Goal: Task Accomplishment & Management: Manage account settings

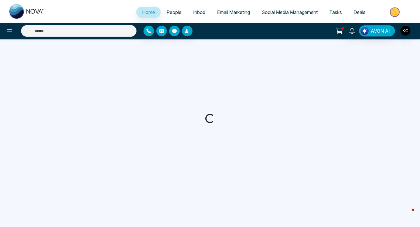
select select "*"
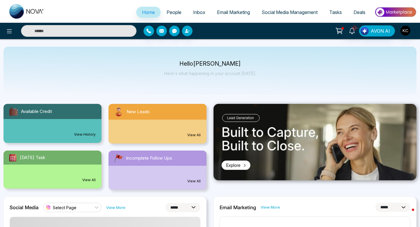
click at [193, 133] on link "View All" at bounding box center [193, 134] width 13 height 5
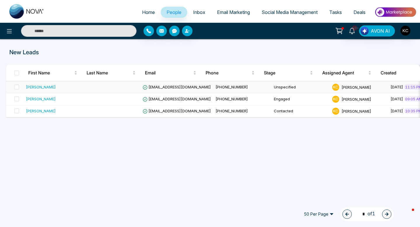
click at [127, 85] on td at bounding box center [111, 87] width 58 height 12
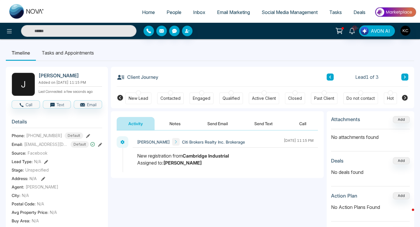
click at [168, 94] on div at bounding box center [170, 92] width 5 height 5
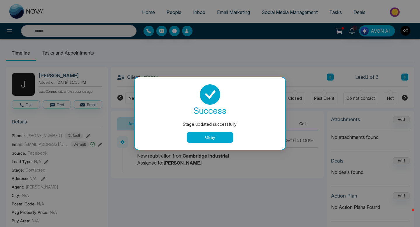
click at [205, 139] on button "Okay" at bounding box center [210, 137] width 47 height 10
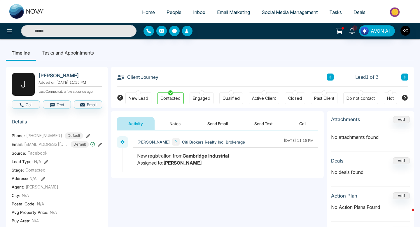
click at [170, 125] on button "Notes" at bounding box center [175, 123] width 34 height 13
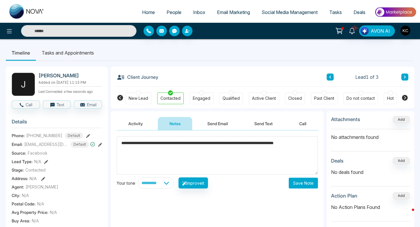
type textarea "**********"
click at [299, 182] on button "Save Note" at bounding box center [303, 182] width 29 height 11
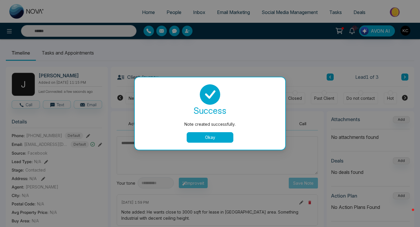
click at [217, 138] on button "Okay" at bounding box center [210, 137] width 47 height 10
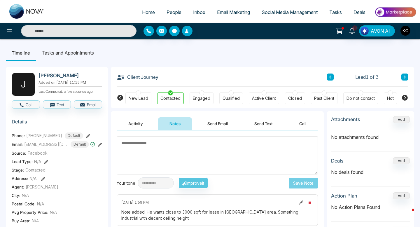
click at [99, 147] on icon at bounding box center [100, 145] width 4 height 4
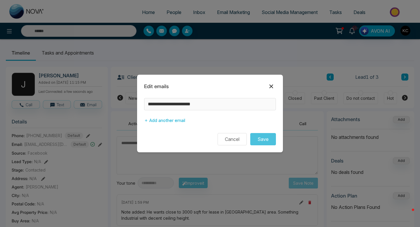
click at [272, 85] on icon at bounding box center [271, 86] width 7 height 7
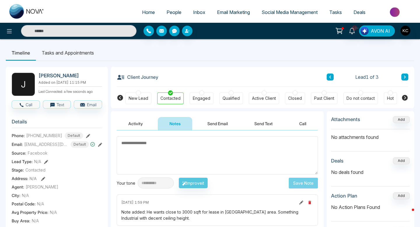
click at [100, 147] on icon at bounding box center [100, 145] width 4 height 4
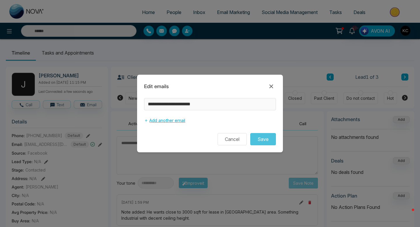
click at [166, 123] on button "Add another email" at bounding box center [164, 120] width 41 height 11
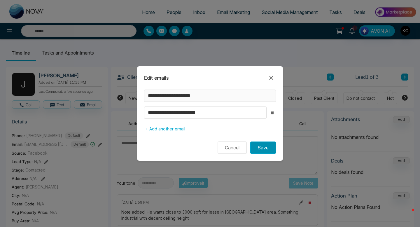
type input "**********"
click at [259, 149] on button "Save" at bounding box center [263, 147] width 26 height 12
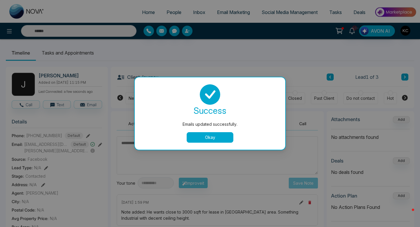
click at [212, 134] on button "Okay" at bounding box center [210, 137] width 47 height 10
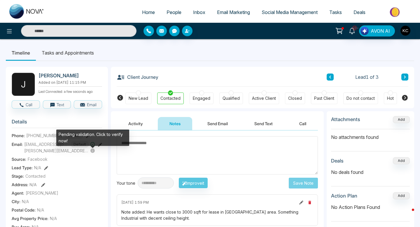
click at [95, 136] on div "Pending validation. Click to verify now!" at bounding box center [92, 137] width 73 height 16
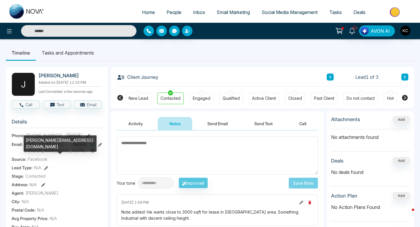
click at [64, 154] on span "[PERSON_NAME][EMAIL_ADDRESS][DOMAIN_NAME]" at bounding box center [56, 150] width 65 height 6
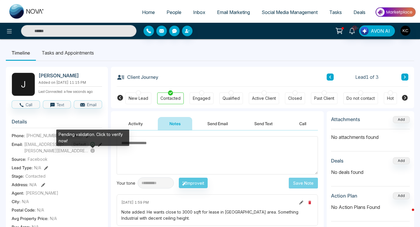
click at [93, 153] on icon at bounding box center [92, 150] width 4 height 4
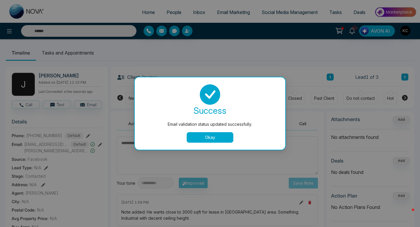
click at [206, 136] on button "Okay" at bounding box center [210, 137] width 47 height 10
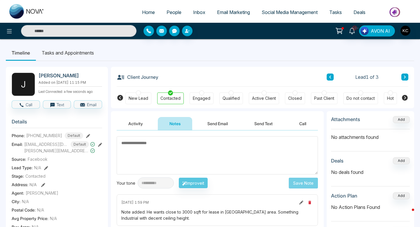
click at [100, 147] on icon at bounding box center [100, 145] width 4 height 4
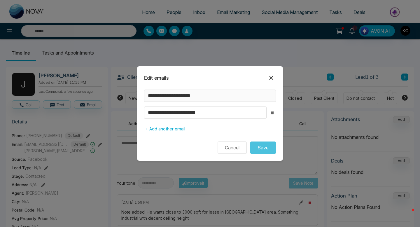
click at [270, 77] on icon at bounding box center [271, 78] width 4 height 4
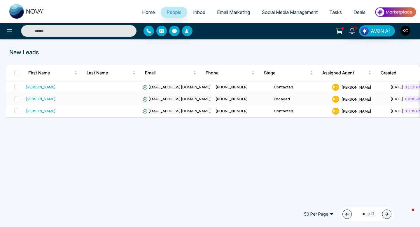
click at [123, 98] on td at bounding box center [111, 99] width 58 height 12
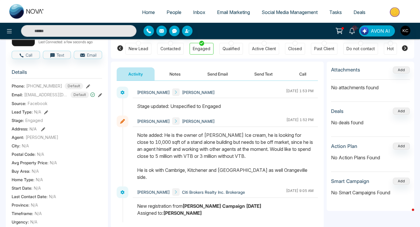
scroll to position [38, 0]
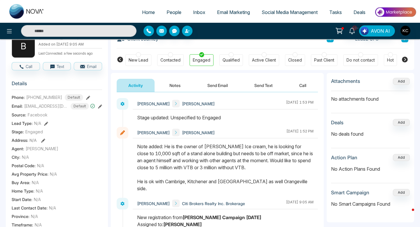
click at [86, 97] on icon at bounding box center [88, 98] width 4 height 4
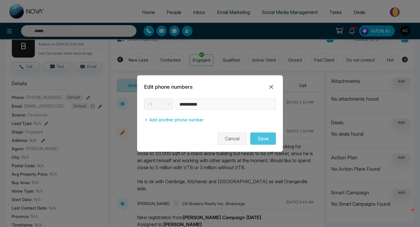
click at [235, 137] on button "Cancel" at bounding box center [231, 138] width 29 height 12
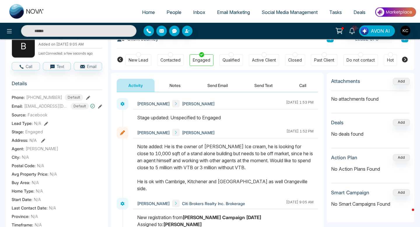
scroll to position [0, 0]
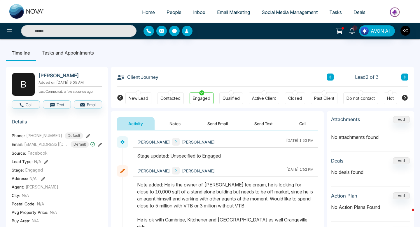
click at [86, 135] on icon at bounding box center [88, 136] width 4 height 4
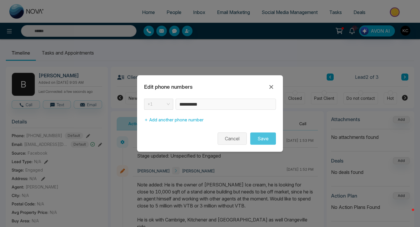
click at [222, 140] on button "Cancel" at bounding box center [231, 138] width 29 height 12
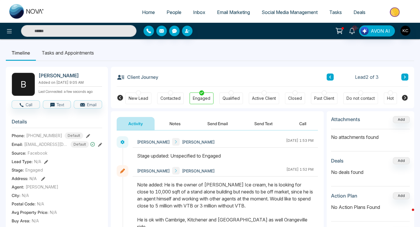
click at [99, 145] on icon at bounding box center [100, 145] width 4 height 4
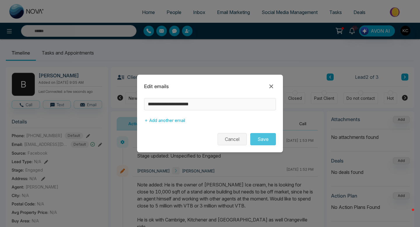
click at [226, 140] on button "Cancel" at bounding box center [231, 139] width 29 height 12
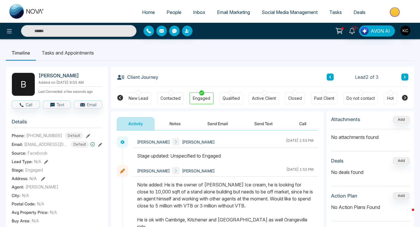
click at [143, 12] on span "Home" at bounding box center [148, 12] width 13 height 6
select select "*"
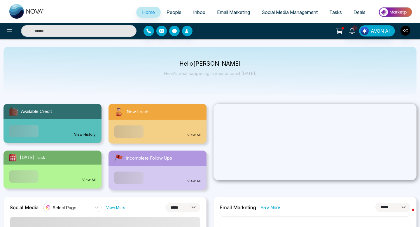
click at [195, 134] on link "View All" at bounding box center [193, 134] width 13 height 5
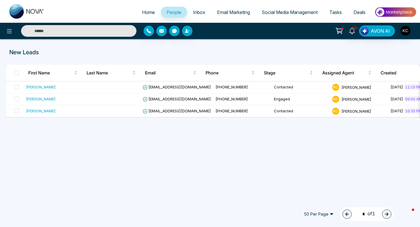
click at [322, 216] on span "50 Per Page" at bounding box center [319, 213] width 38 height 9
click at [142, 9] on span "Home" at bounding box center [148, 12] width 13 height 6
select select "*"
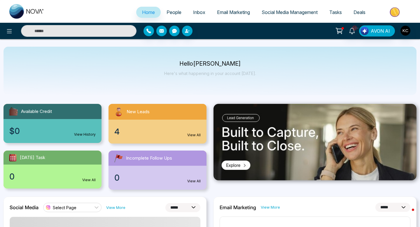
click at [172, 10] on span "People" at bounding box center [173, 12] width 15 height 6
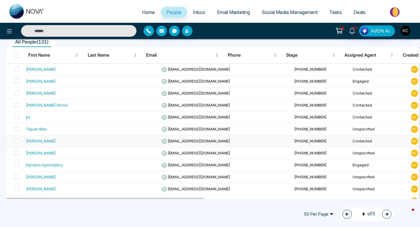
scroll to position [55, 0]
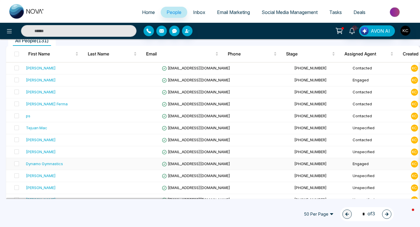
click at [47, 161] on div "Dynamo Gymnastics" at bounding box center [44, 164] width 37 height 6
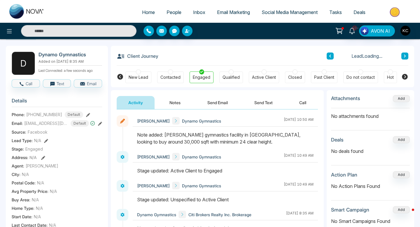
scroll to position [22, 0]
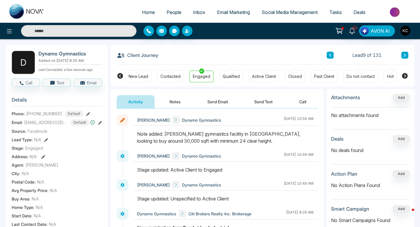
click at [248, 51] on div "Client Journey Lead 9 of 131" at bounding box center [262, 55] width 291 height 20
click at [85, 112] on div "Phone: [PHONE_NUMBER] Default" at bounding box center [57, 113] width 90 height 6
drag, startPoint x: 31, startPoint y: 112, endPoint x: 58, endPoint y: 115, distance: 27.0
click at [58, 115] on div "[PHONE_NUMBER] Default" at bounding box center [54, 113] width 57 height 6
copy span "9053082284"
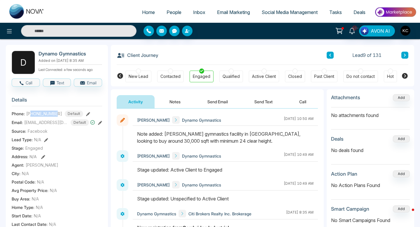
click at [100, 122] on icon at bounding box center [100, 123] width 4 height 4
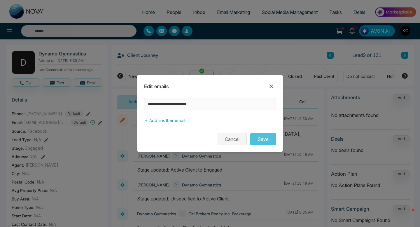
click at [234, 138] on button "Cancel" at bounding box center [231, 139] width 29 height 12
